Goal: Task Accomplishment & Management: Manage account settings

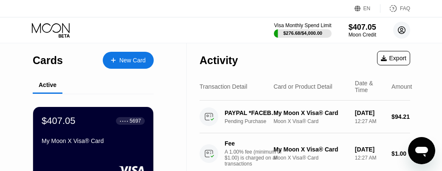
click at [399, 33] on icon at bounding box center [401, 30] width 5 height 5
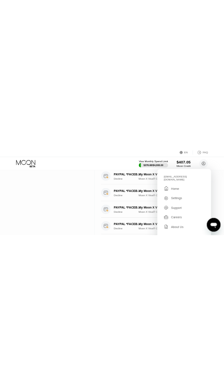
scroll to position [207, 0]
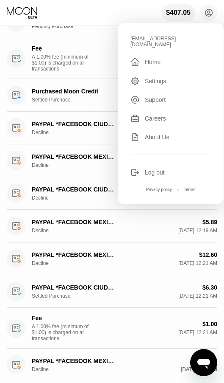
click at [152, 169] on div "Log out" at bounding box center [155, 172] width 20 height 7
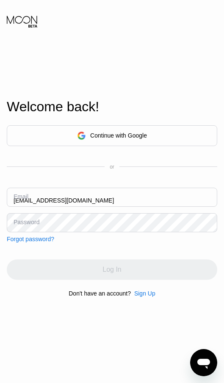
click at [82, 196] on input "fra@digitalcointreeltd.com" at bounding box center [112, 197] width 211 height 19
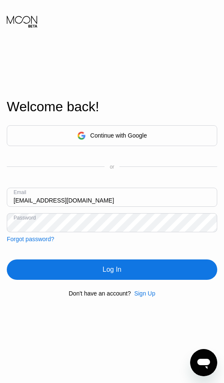
click at [82, 196] on input "fra@digitalcointreeltd.com" at bounding box center [112, 197] width 211 height 19
paste input "shkla1cc1"
type input "[EMAIL_ADDRESS][DOMAIN_NAME]"
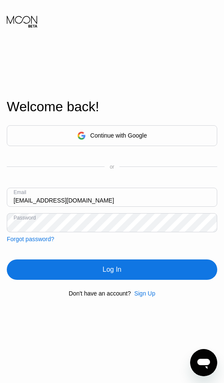
click at [105, 266] on div "Log In" at bounding box center [112, 269] width 19 height 8
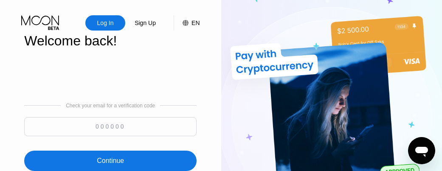
click at [112, 123] on input at bounding box center [110, 126] width 172 height 19
paste input "927453"
type input "927453"
click at [112, 163] on div "Continue" at bounding box center [110, 161] width 27 height 8
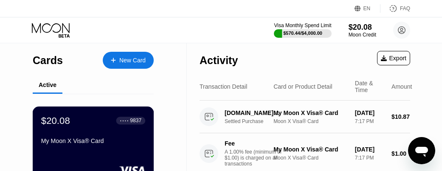
click at [123, 120] on div "● ● ● ● 9837" at bounding box center [130, 121] width 21 height 6
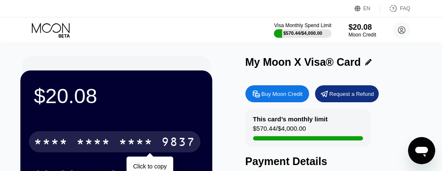
click at [138, 142] on div "* * * *" at bounding box center [136, 143] width 34 height 14
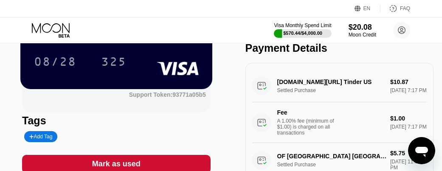
scroll to position [117, 0]
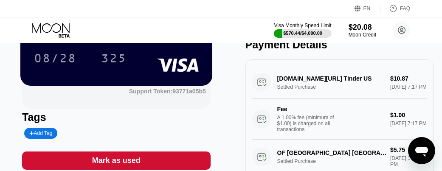
click at [230, 85] on div "gotinder.com/help Tinder US Settled Purchase $10.87 Sep 21, 2025 7:17 PM Fee A …" at bounding box center [339, 102] width 174 height 73
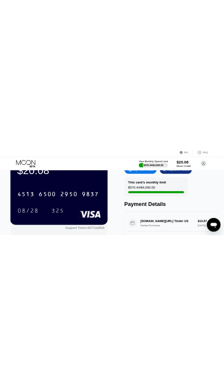
scroll to position [50, 0]
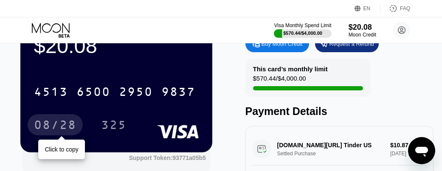
click at [60, 123] on div "08/28" at bounding box center [55, 126] width 42 height 14
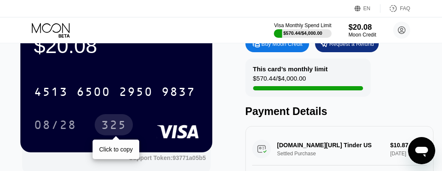
click at [120, 127] on div "325" at bounding box center [113, 126] width 25 height 14
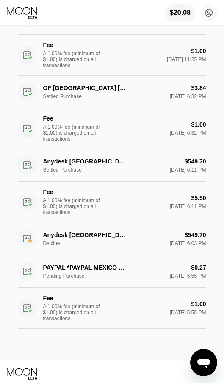
scroll to position [367, 0]
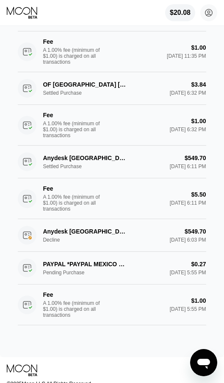
click at [98, 287] on div "PAYPAL *PAYPAL MEXICO CITY MX Pending Purchase $0.27 [DATE] 5:55 PM Fee A 1.00%…" at bounding box center [112, 288] width 188 height 73
click at [131, 279] on div "PAYPAL *PAYPAL MEXICO CITY MX Pending Purchase $0.27 [DATE] 5:55 PM Fee A 1.00%…" at bounding box center [112, 288] width 188 height 73
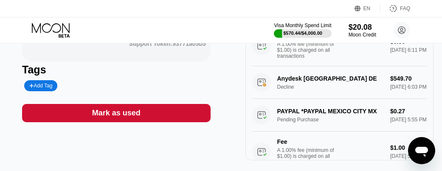
scroll to position [321, 0]
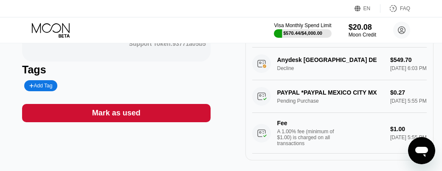
click at [230, 85] on div "PAYPAL *PAYPAL MEXICO CITY MX Pending Purchase $0.27 [DATE] 5:55 PM Fee A 1.00%…" at bounding box center [339, 116] width 174 height 73
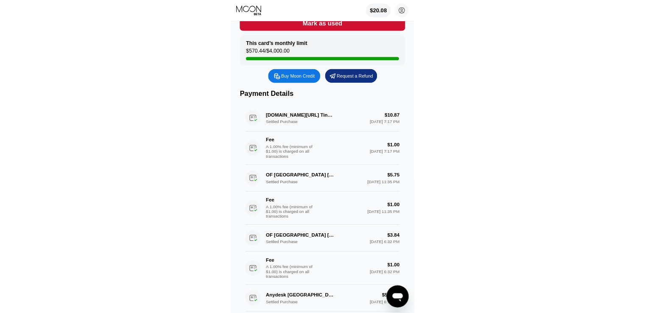
scroll to position [0, 0]
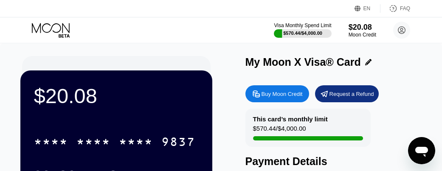
click at [226, 7] on div "EN Language Select an item Save FAQ" at bounding box center [221, 8] width 442 height 17
